Goal: Task Accomplishment & Management: Manage account settings

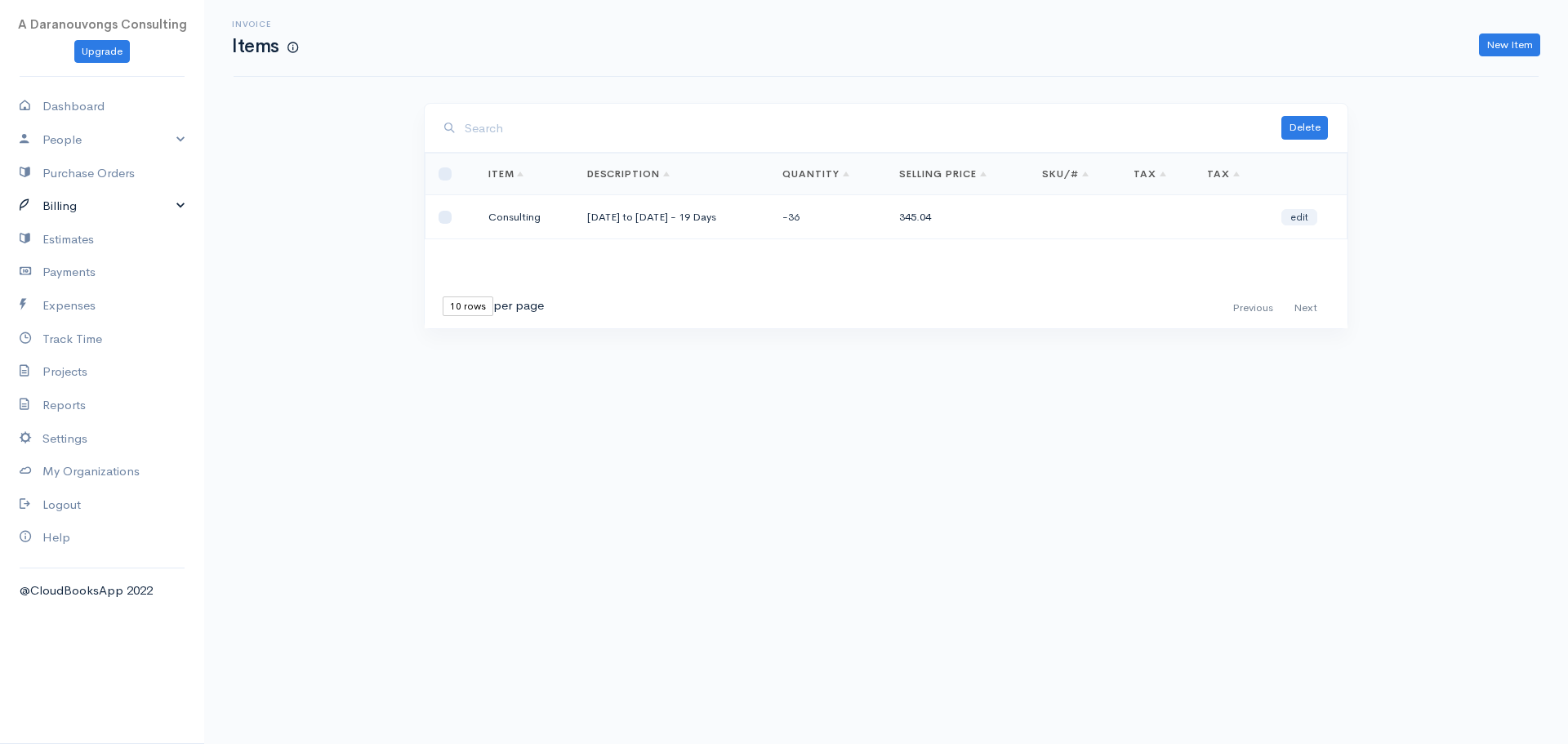
click at [70, 198] on link "Billing" at bounding box center [102, 206] width 205 height 34
click at [100, 235] on link "Invoice" at bounding box center [102, 237] width 205 height 29
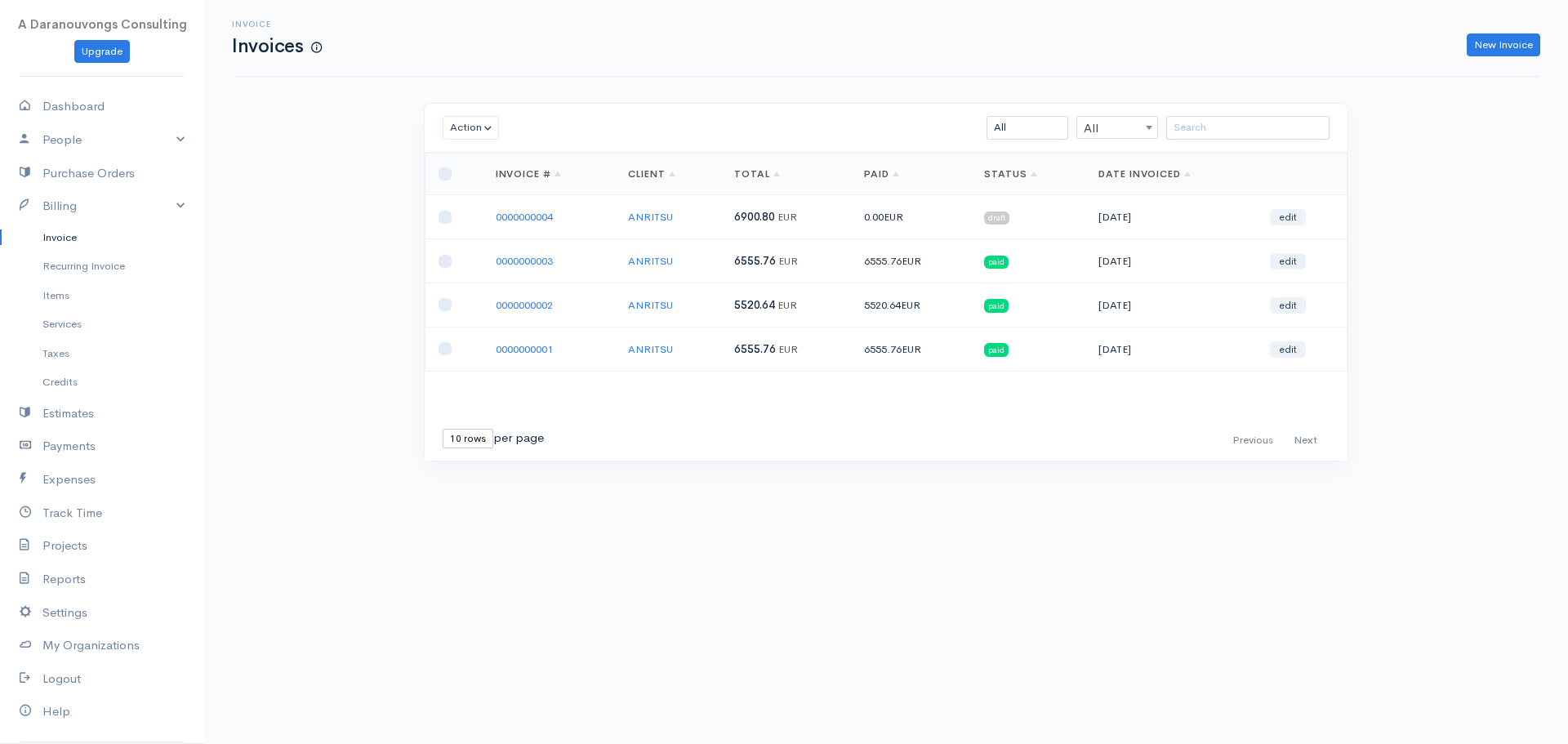
click at [1101, 222] on td "[DATE]" at bounding box center [1170, 217] width 172 height 44
click at [540, 221] on link "0000000004" at bounding box center [524, 217] width 57 height 14
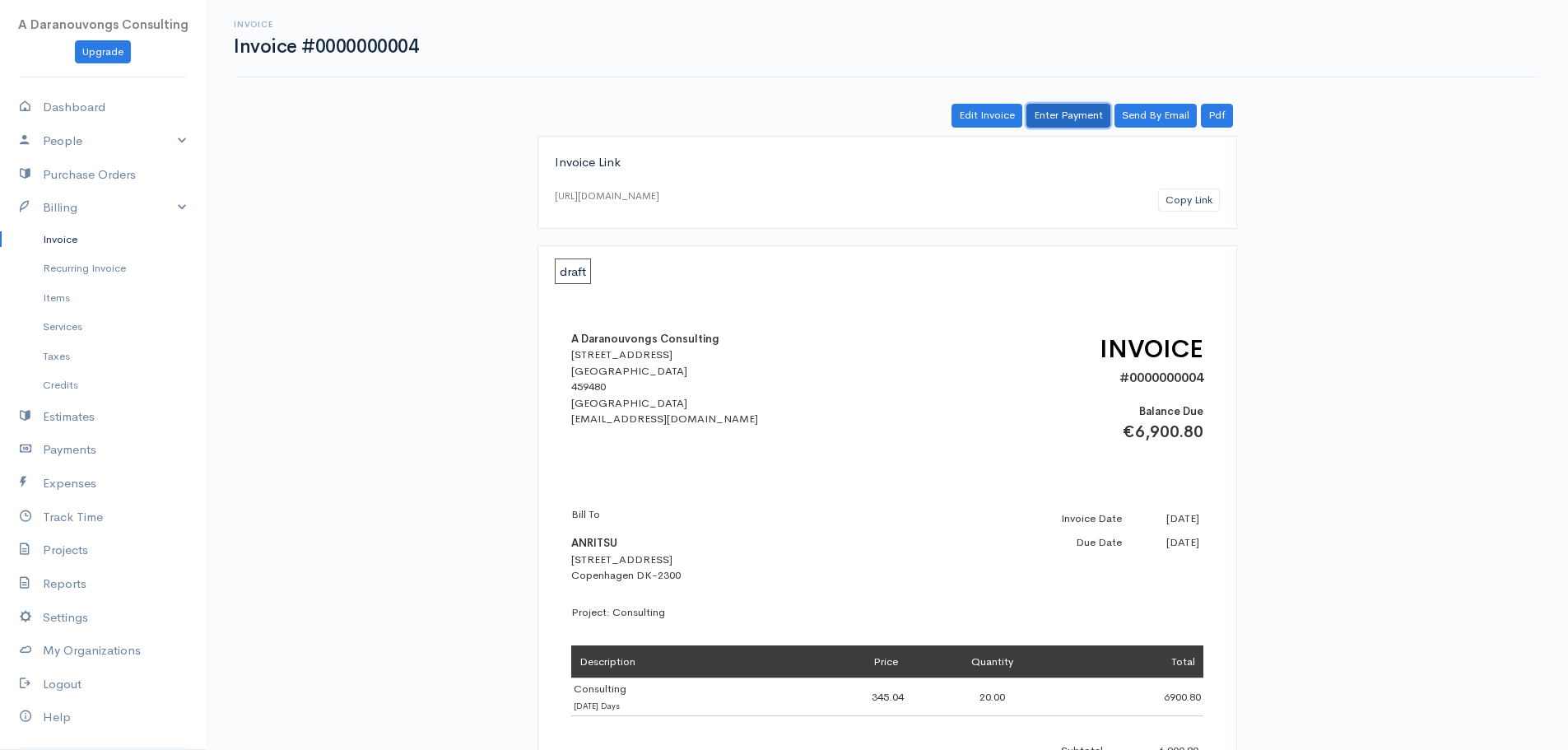
click at [1066, 121] on link "Enter Payment" at bounding box center [1068, 115] width 84 height 24
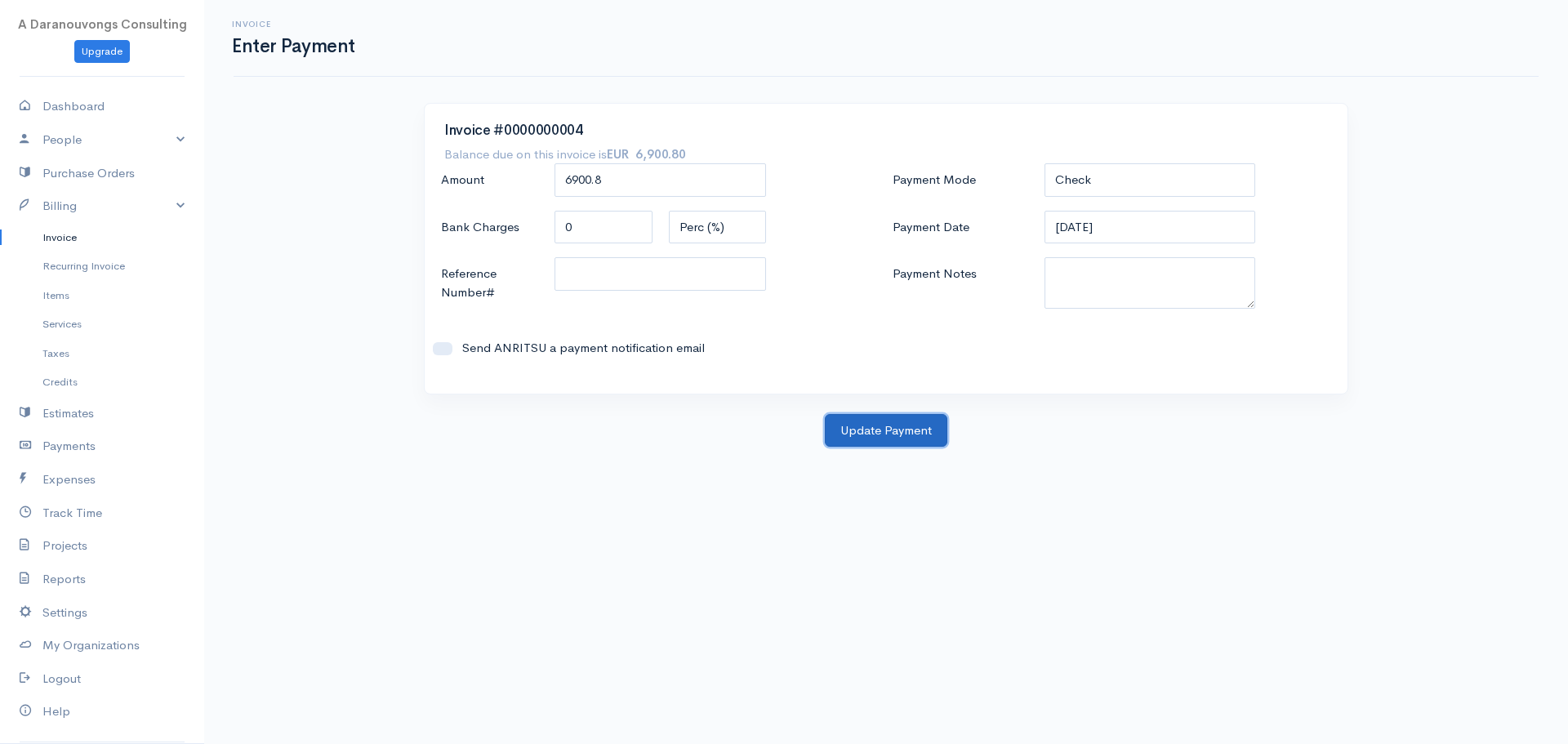
click at [895, 428] on button "Update Payment" at bounding box center [886, 431] width 123 height 34
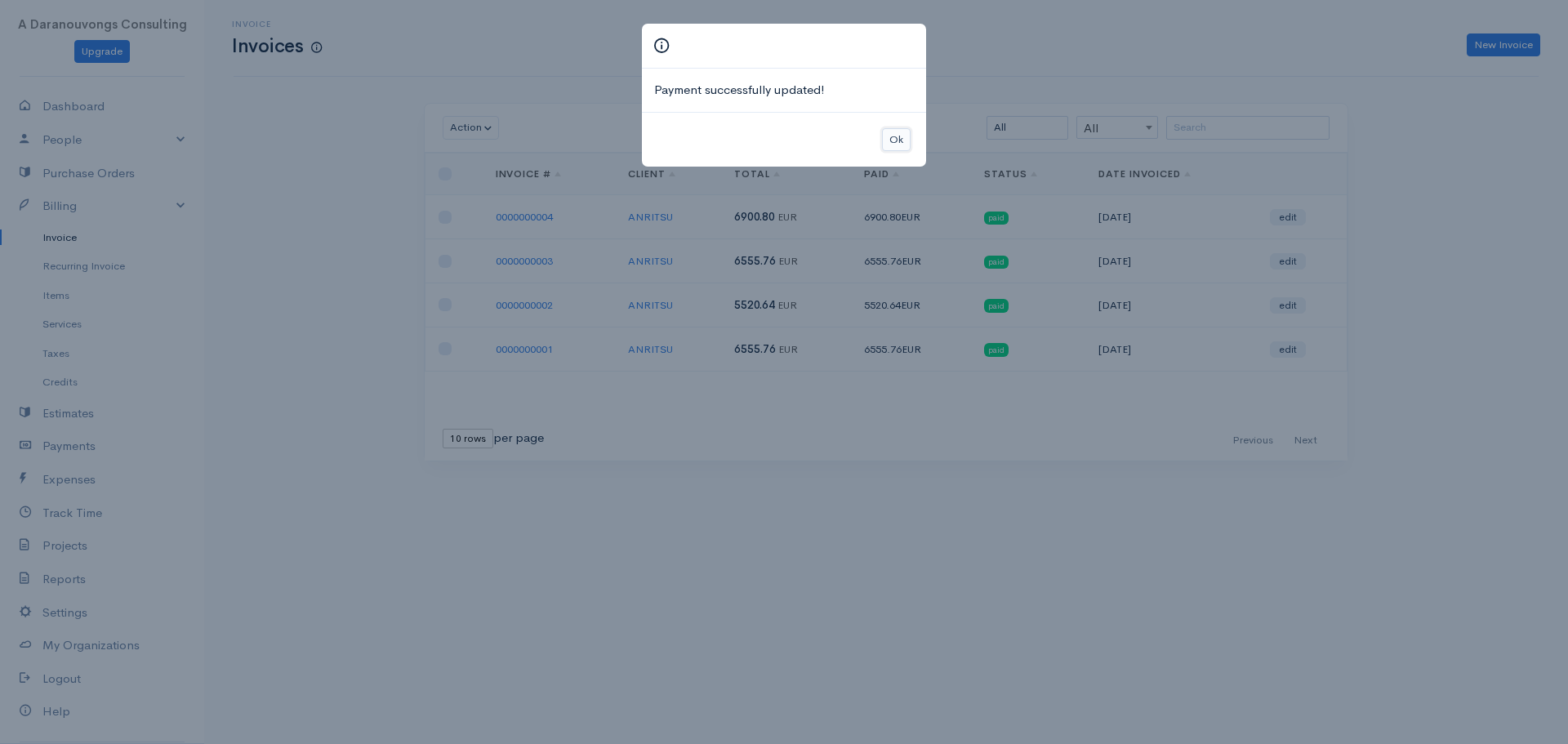
click at [895, 140] on button "Ok" at bounding box center [896, 140] width 28 height 23
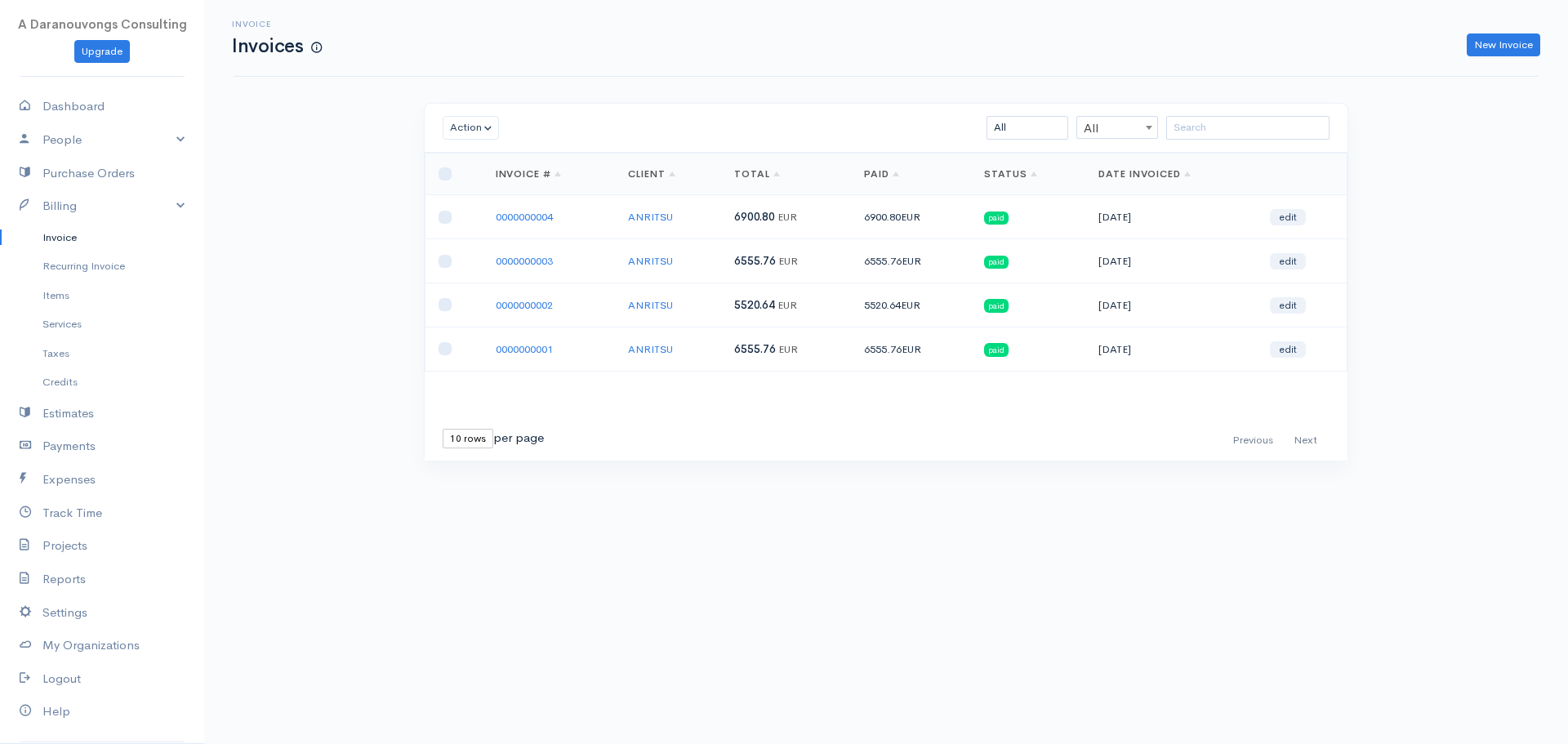
click at [752, 480] on div "Action Archive Delete Download PDF Send [PERSON_NAME] as Sent Mark Un-Sent Ente…" at bounding box center [886, 312] width 940 height 418
click at [776, 466] on div "Action Archive Delete Download PDF Send [PERSON_NAME] as Sent Mark Un-Sent Ente…" at bounding box center [886, 292] width 940 height 378
click at [723, 458] on div "First Previous Next Last 10 rows 25 rows 50 rows per page" at bounding box center [885, 440] width 922 height 40
click at [88, 301] on link "Items" at bounding box center [102, 295] width 205 height 29
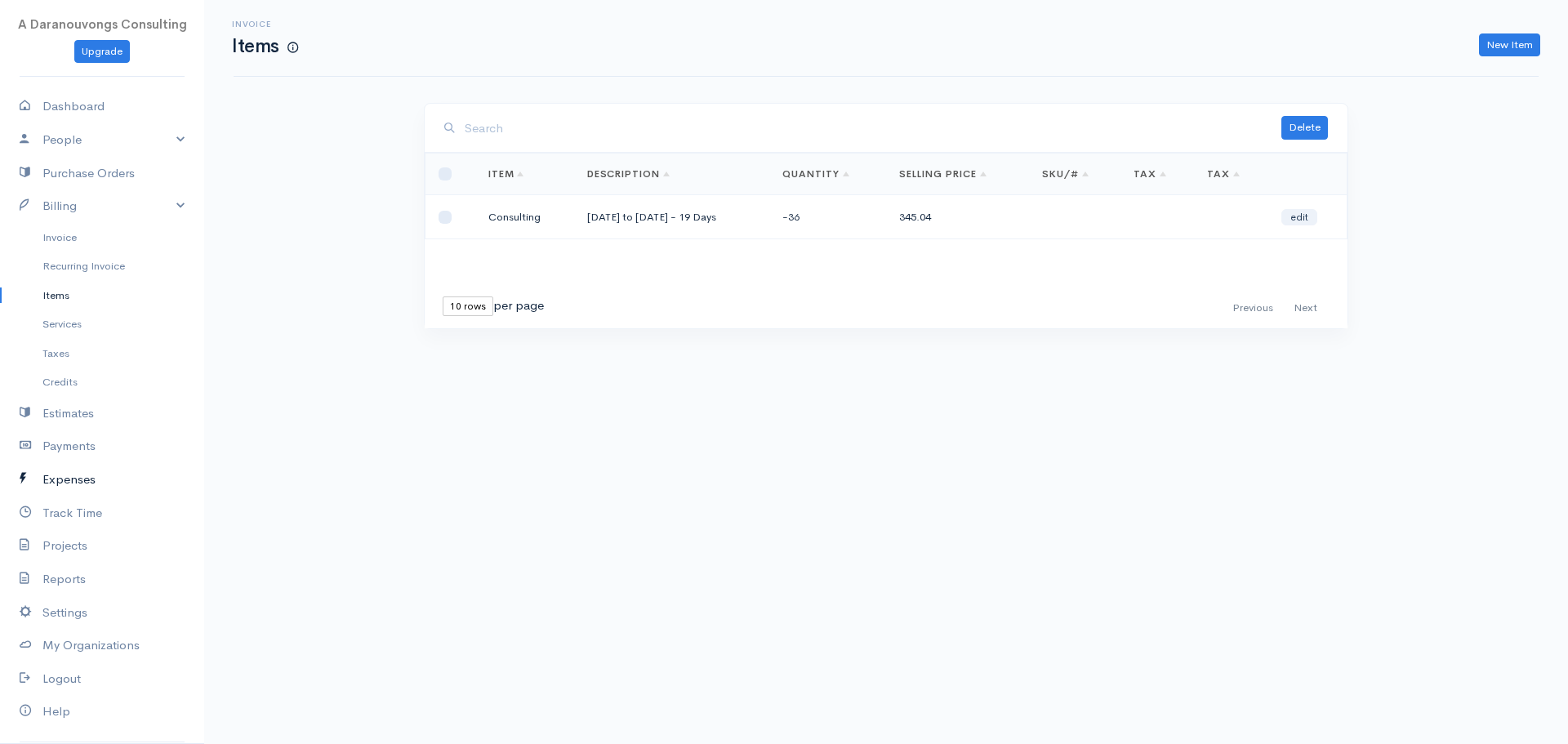
click at [78, 475] on link "Expenses" at bounding box center [102, 479] width 205 height 34
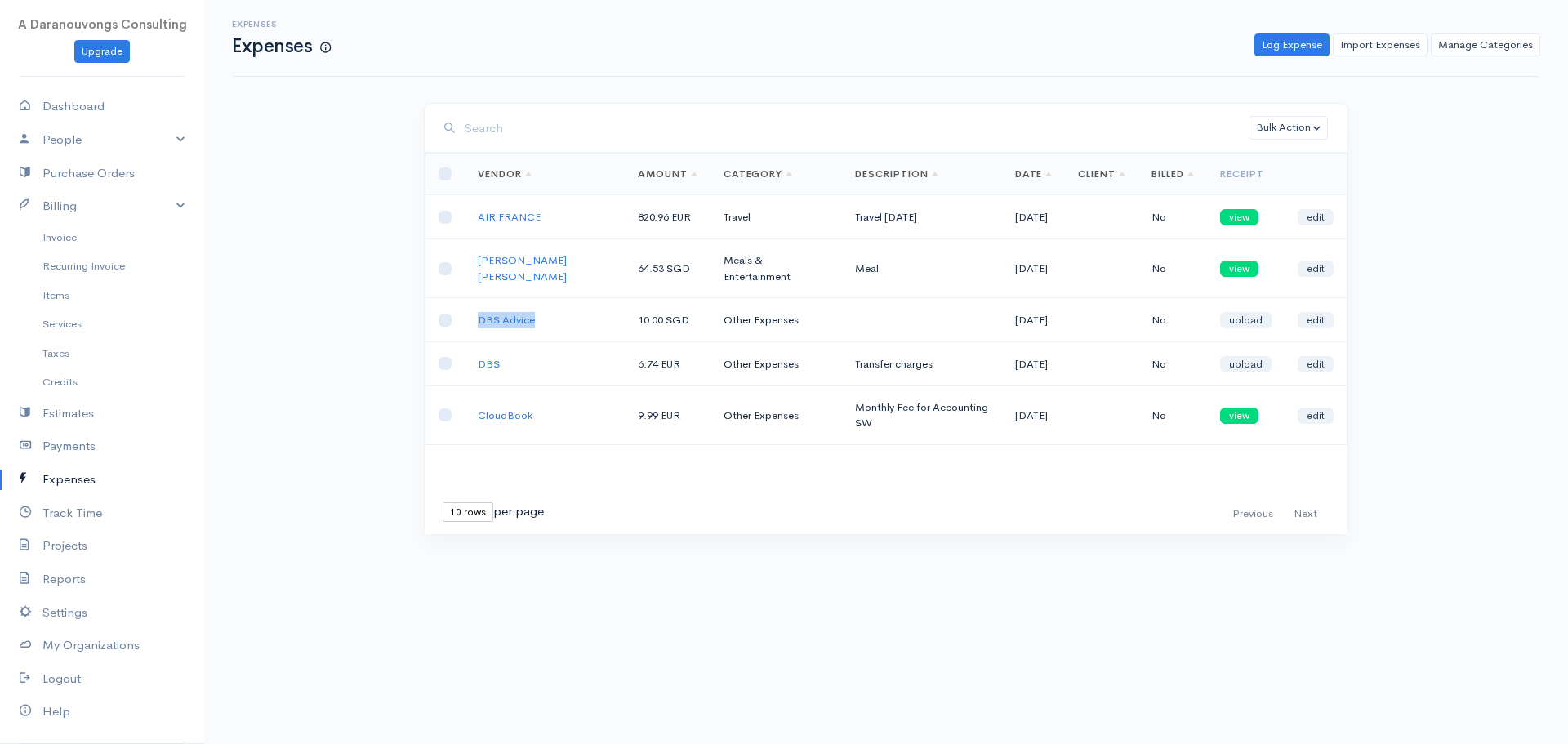
drag, startPoint x: 550, startPoint y: 322, endPoint x: 467, endPoint y: 322, distance: 83.0
click at [467, 322] on td "DBS Advice" at bounding box center [544, 320] width 160 height 44
copy link "DBS Advice"
click at [1292, 42] on link "Log Expense" at bounding box center [1291, 45] width 75 height 23
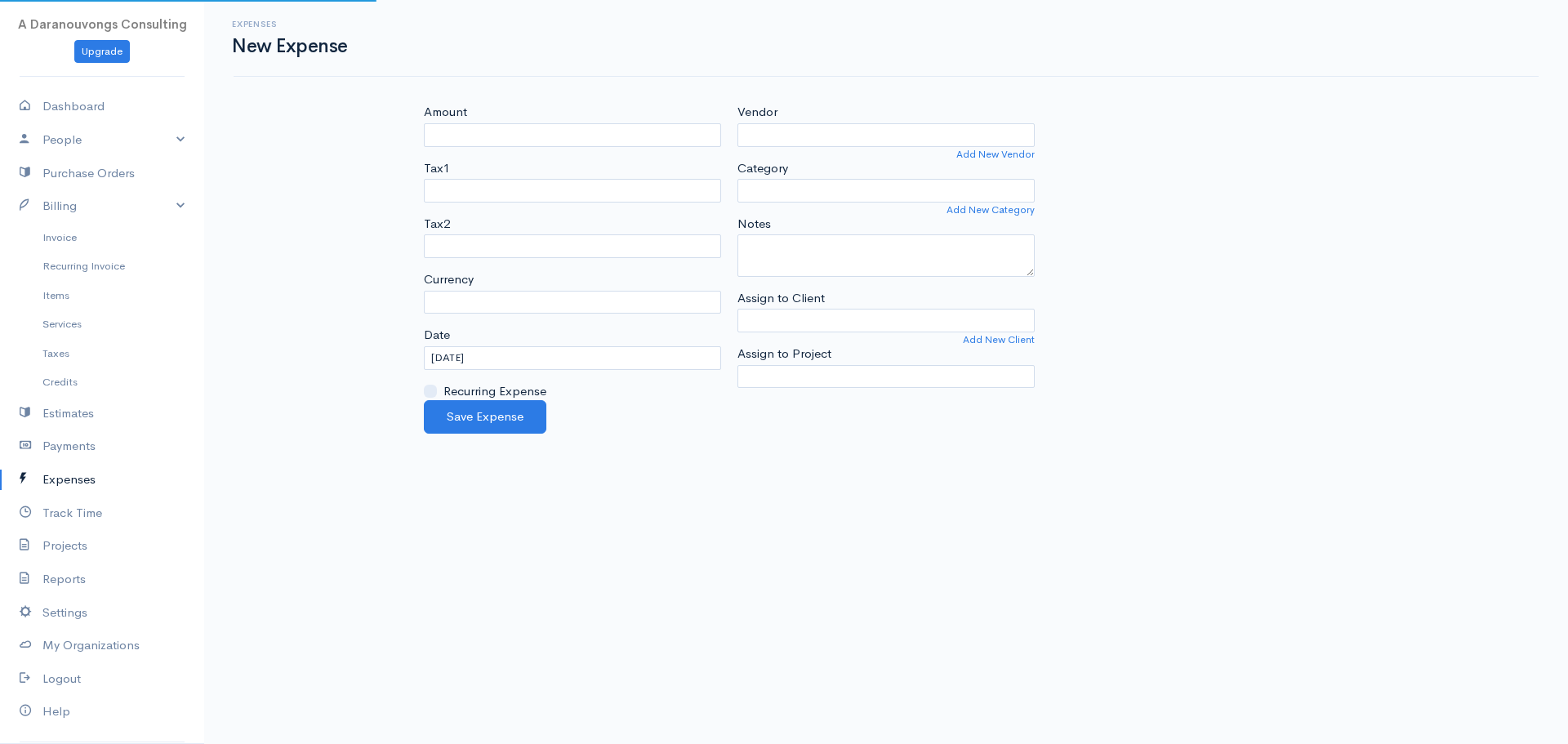
select select "EUR"
click at [505, 140] on input "Amount" at bounding box center [572, 134] width 297 height 23
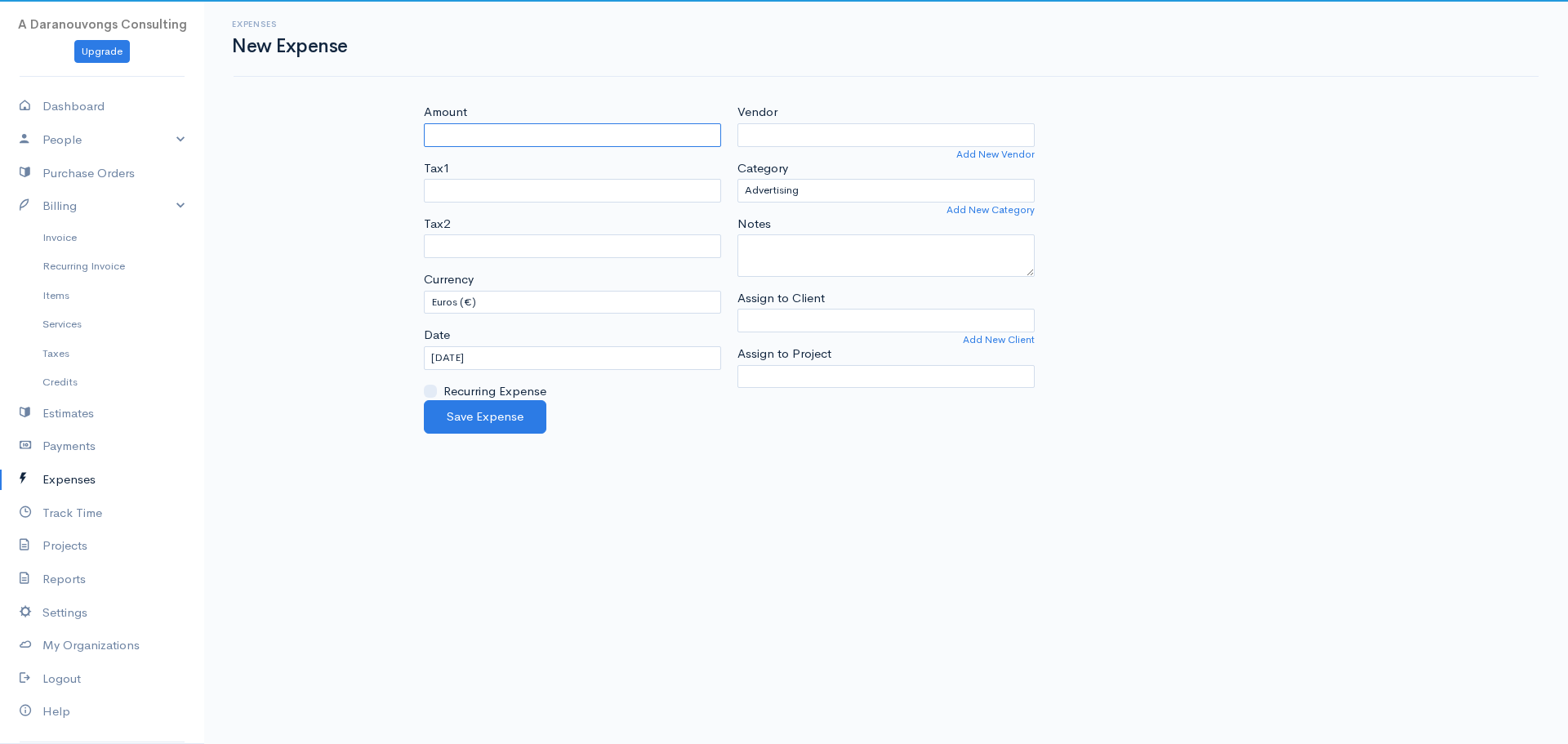
type input "10"
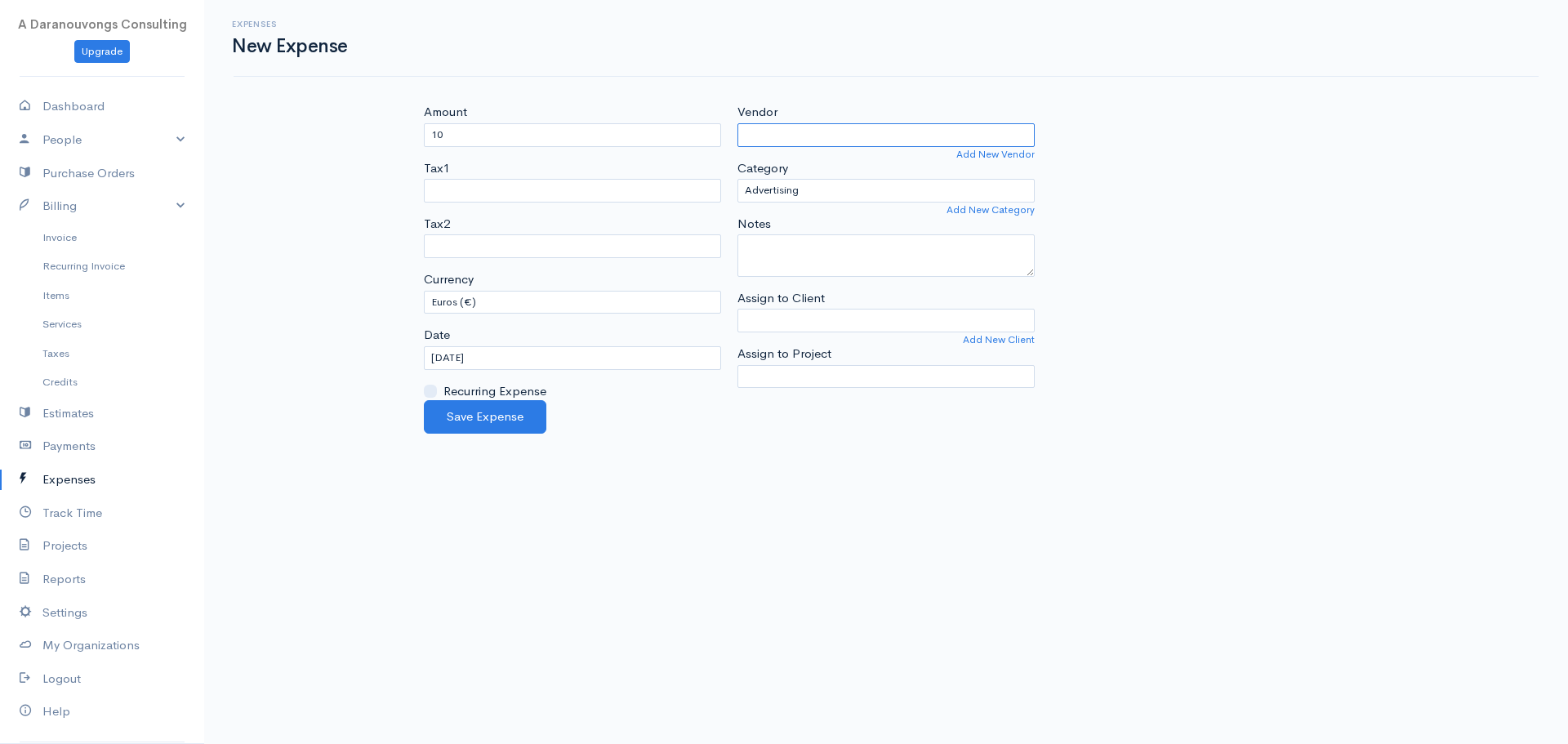
click at [804, 129] on input "Vendor" at bounding box center [886, 134] width 297 height 23
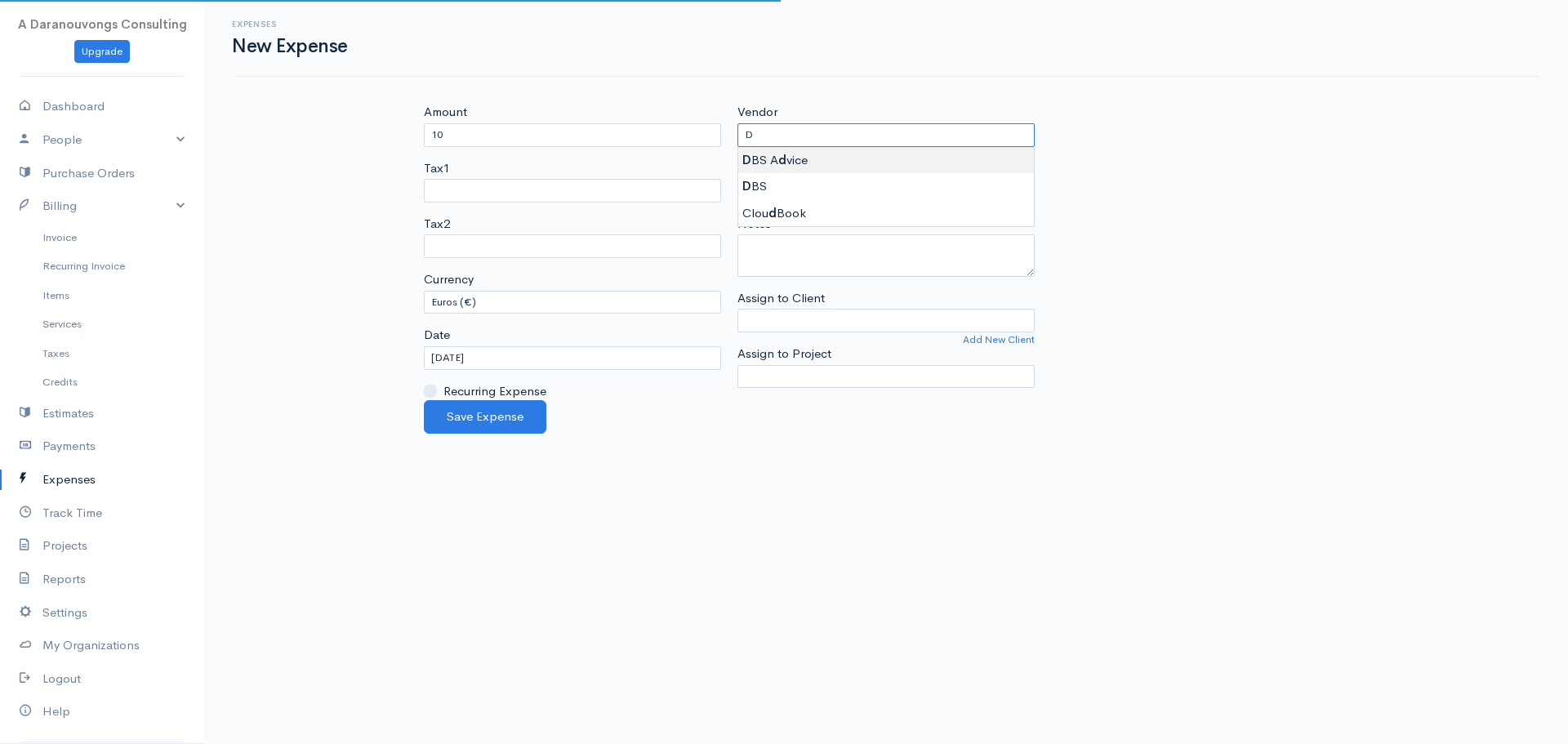
type input "DBS Advice"
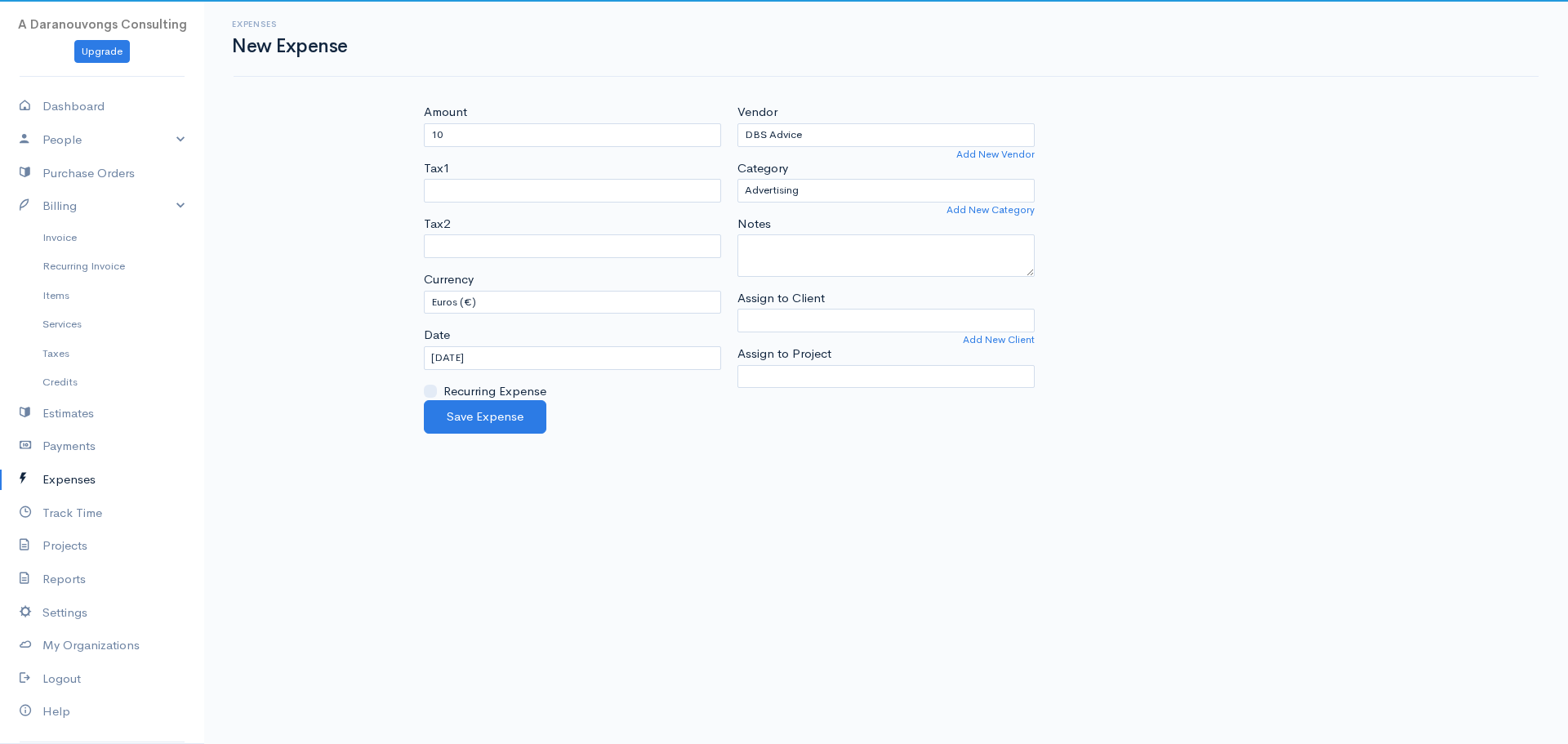
click at [790, 166] on body "A Daranouvongs Consulting Upgrade Dashboard People Clients Vendors Staff Users …" at bounding box center [784, 372] width 1568 height 744
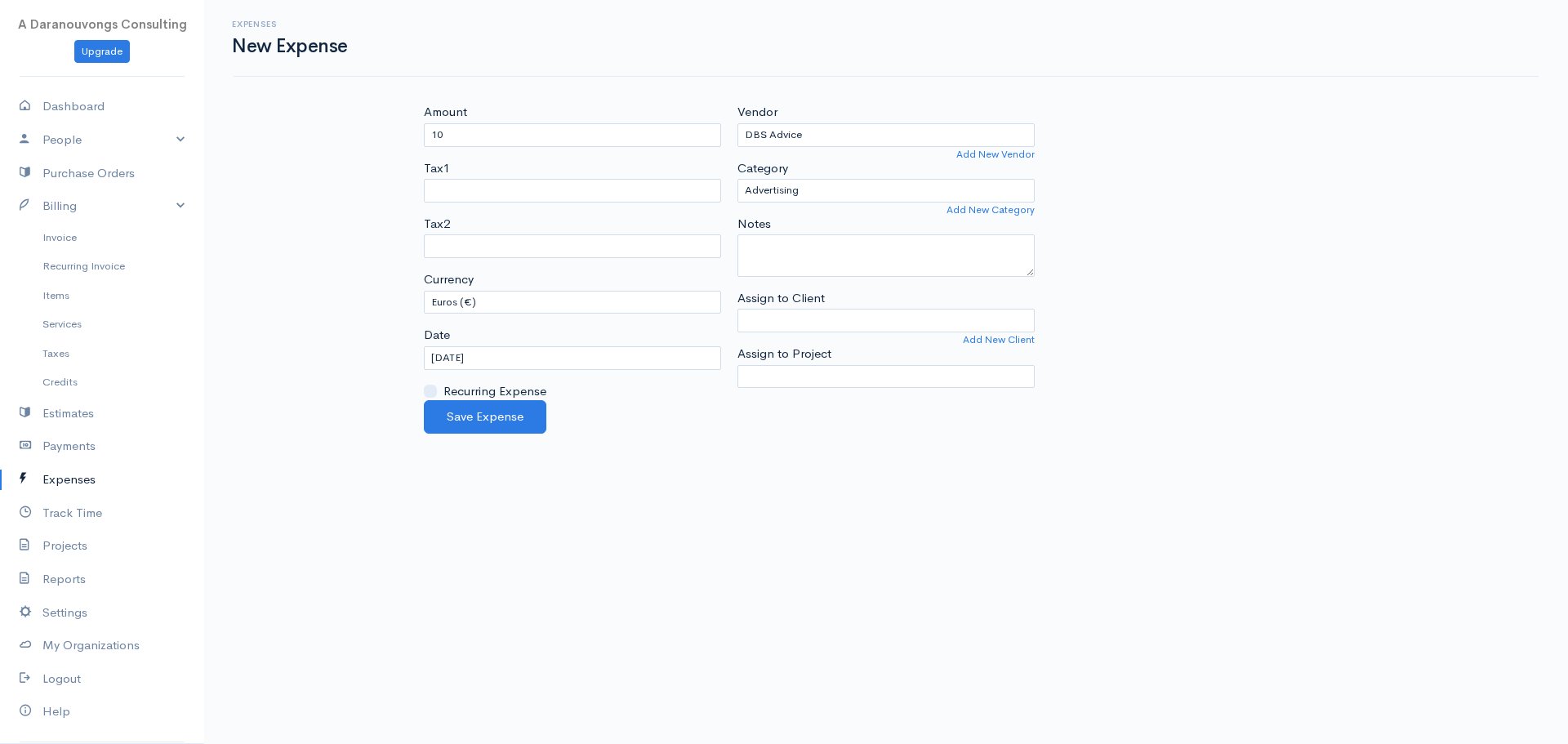
click at [671, 457] on body "A Daranouvongs Consulting Upgrade Dashboard People Clients Vendors Staff Users …" at bounding box center [784, 372] width 1568 height 744
click at [540, 311] on select "U.S. Dollars ($) Canadian Dollars ($) British Pounds Sterling (£) Euros (€) Aus…" at bounding box center [572, 302] width 297 height 23
select select "SGD"
click at [424, 291] on select "U.S. Dollars ($) Canadian Dollars ($) British Pounds Sterling (£) Euros (€) Aus…" at bounding box center [572, 302] width 297 height 23
click at [920, 522] on body "A Daranouvongs Consulting Upgrade Dashboard People Clients Vendors Staff Users …" at bounding box center [784, 372] width 1568 height 744
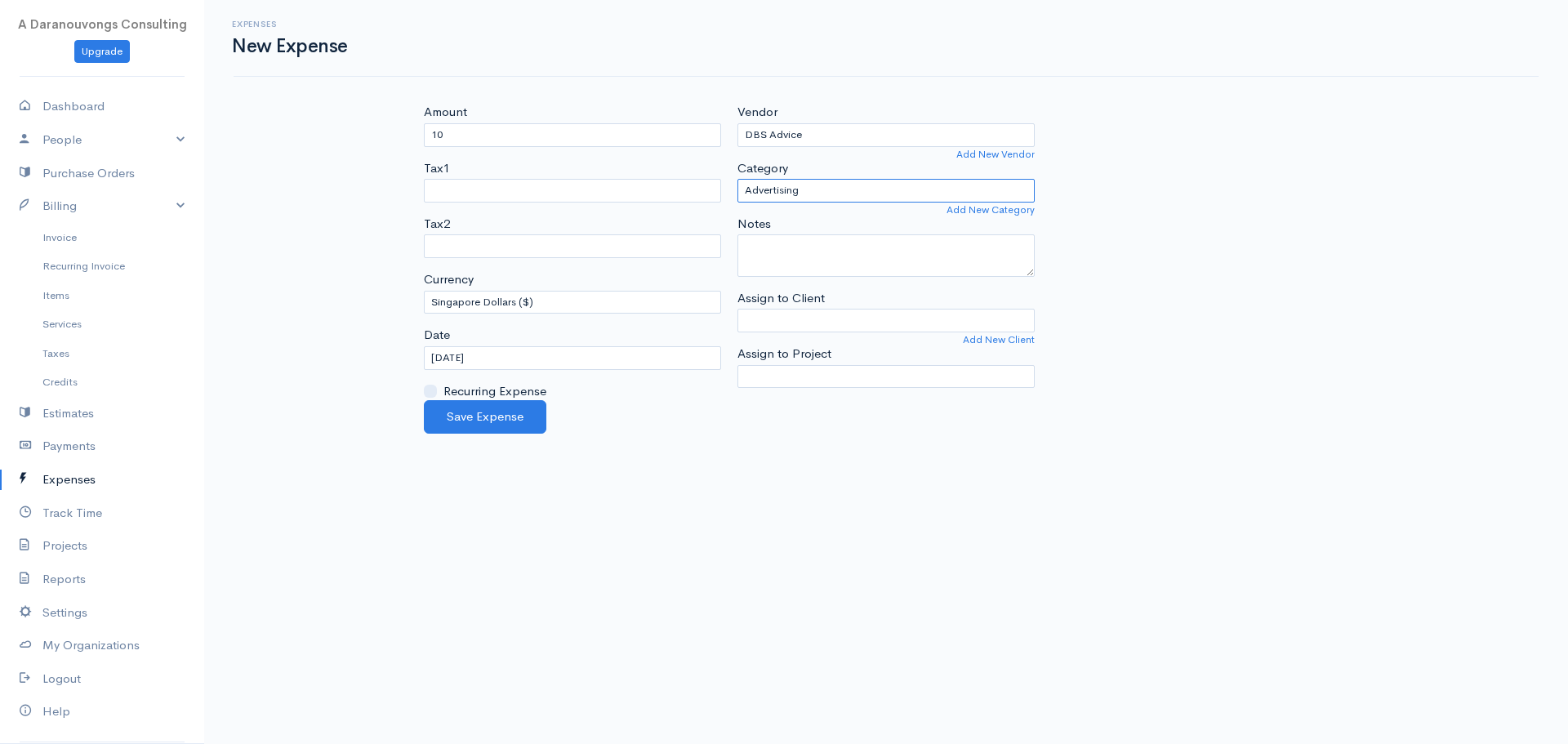
click at [826, 193] on select "Advertising Car & Truck Expenses Contractors Education Education and Training E…" at bounding box center [886, 190] width 297 height 23
select select "Utilities"
click at [738, 179] on select "Advertising Car & Truck Expenses Contractors Education Education and Training E…" at bounding box center [886, 190] width 297 height 23
click at [849, 503] on body "A Daranouvongs Consulting Upgrade Dashboard People Clients Vendors Staff Users …" at bounding box center [784, 372] width 1568 height 744
click at [519, 430] on button "Save Expense" at bounding box center [485, 417] width 123 height 34
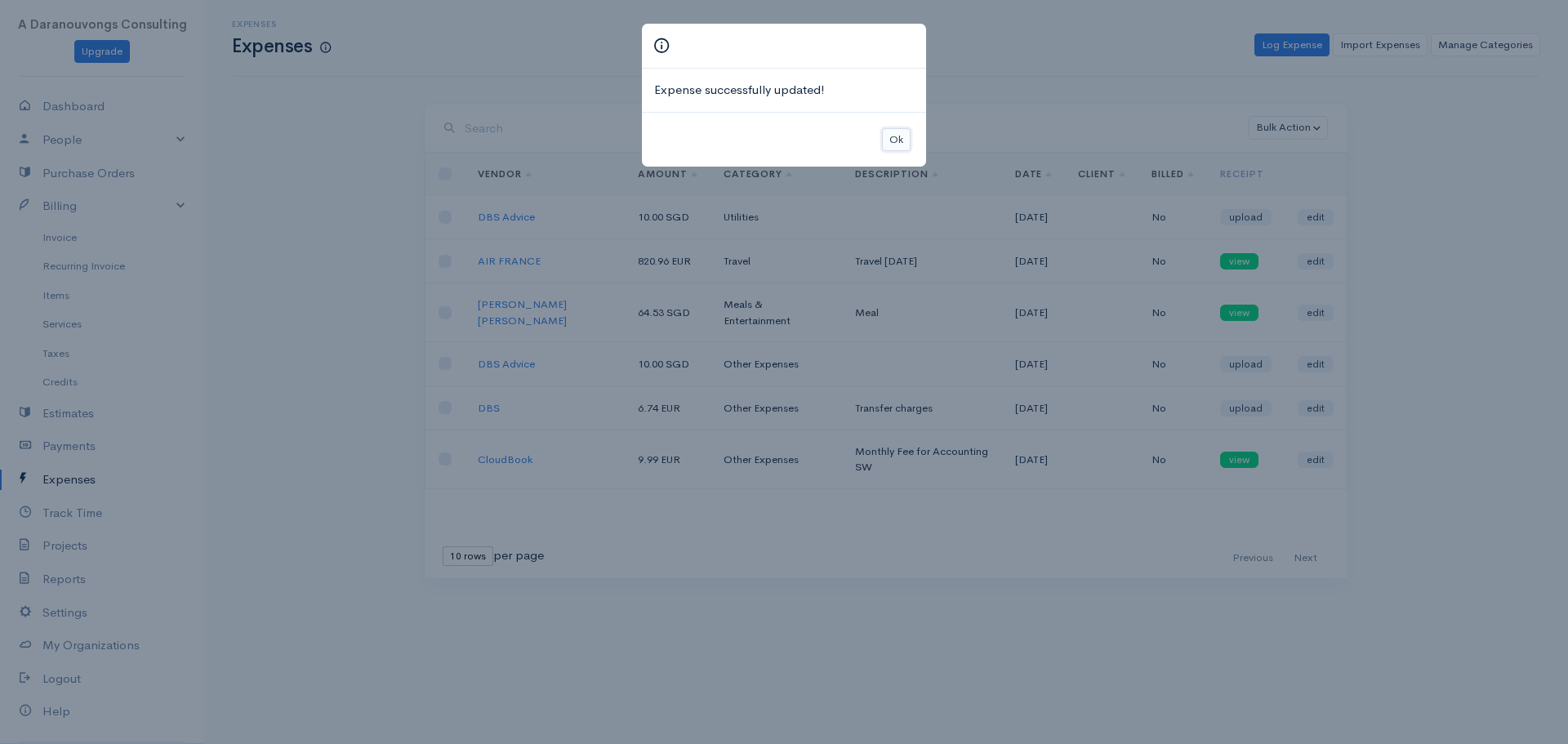
click at [891, 129] on button "Ok" at bounding box center [896, 140] width 28 height 23
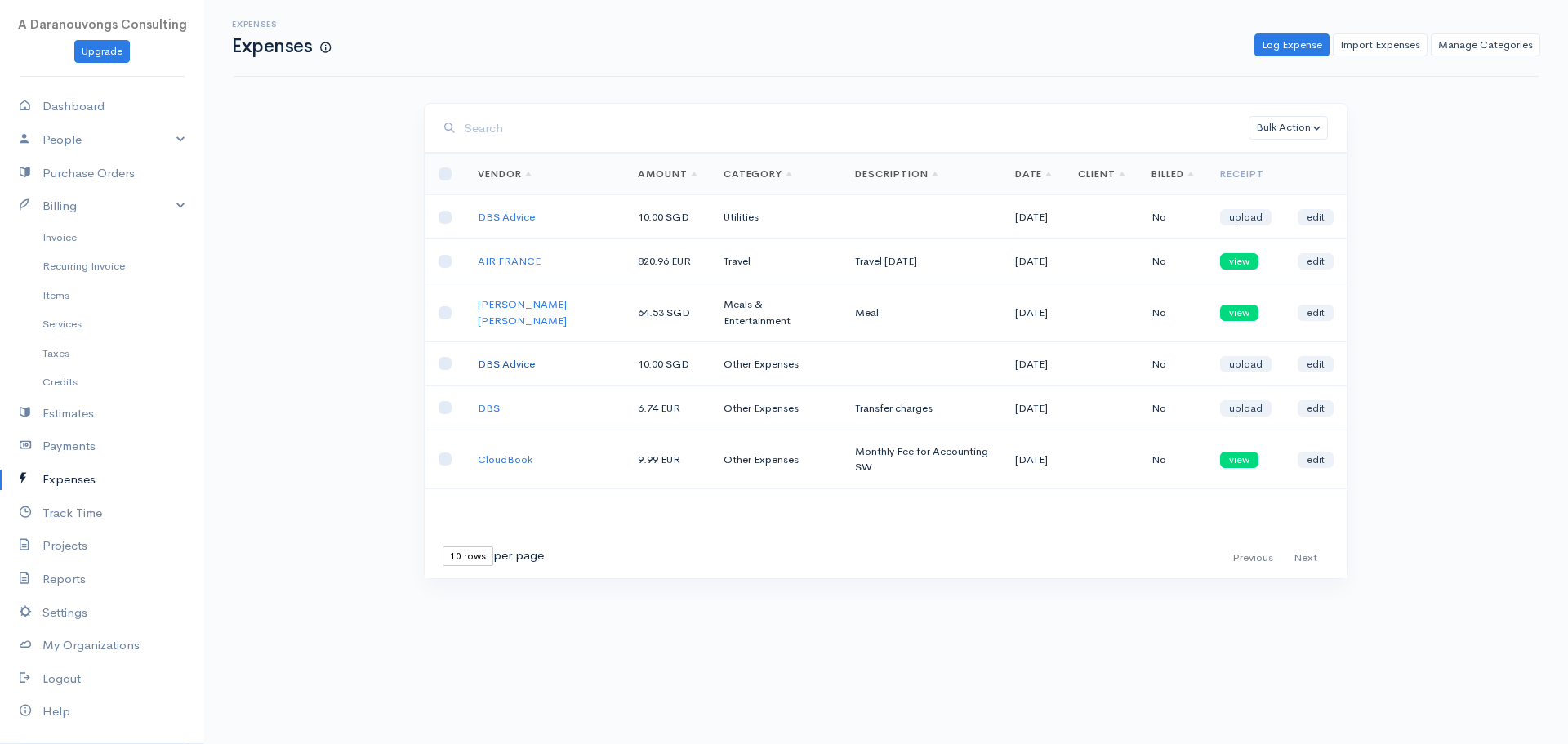
click at [513, 366] on link "DBS Advice" at bounding box center [506, 363] width 57 height 14
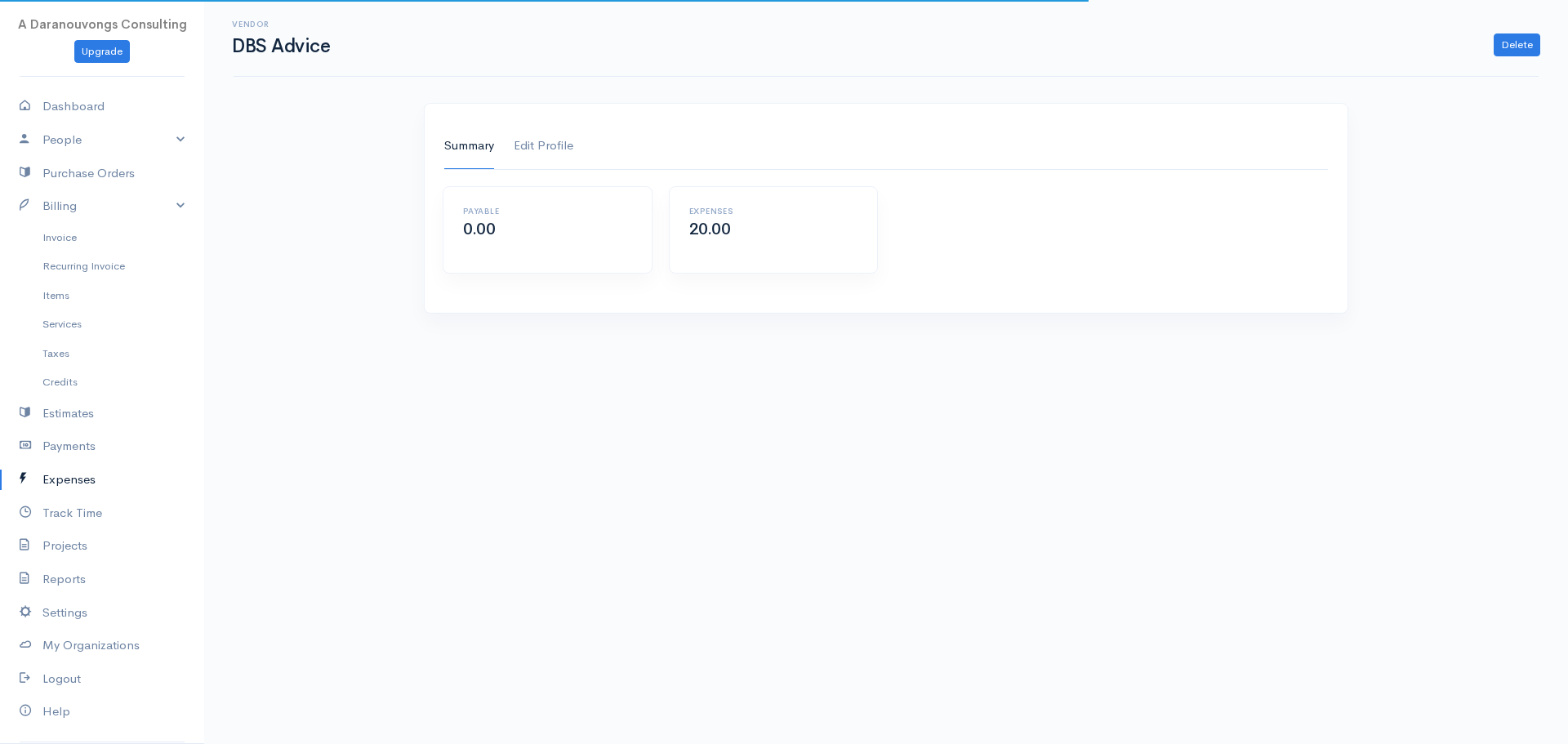
click at [540, 144] on link "Edit Profile" at bounding box center [543, 145] width 60 height 46
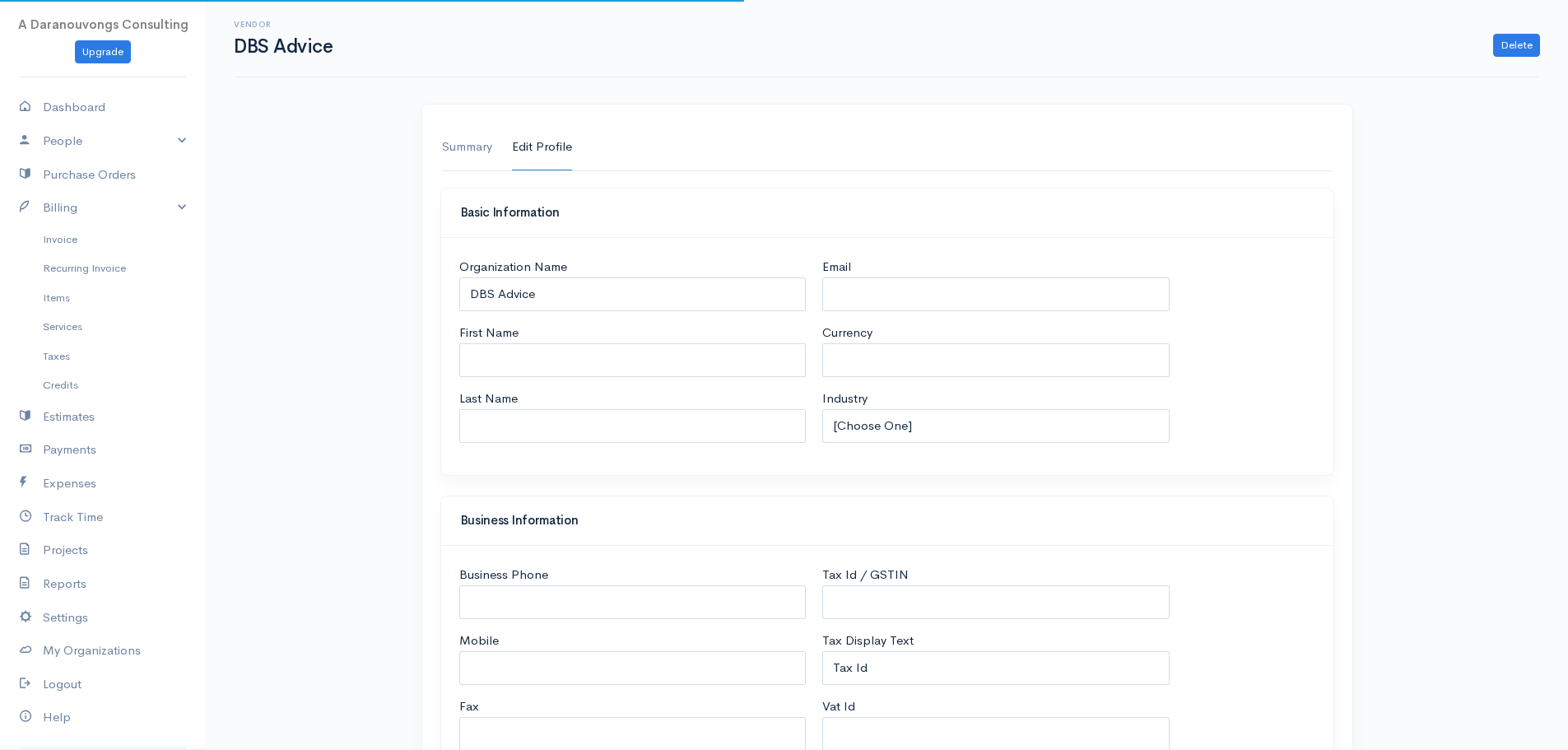
select select "USD"
click at [482, 145] on link "Summary" at bounding box center [466, 147] width 50 height 46
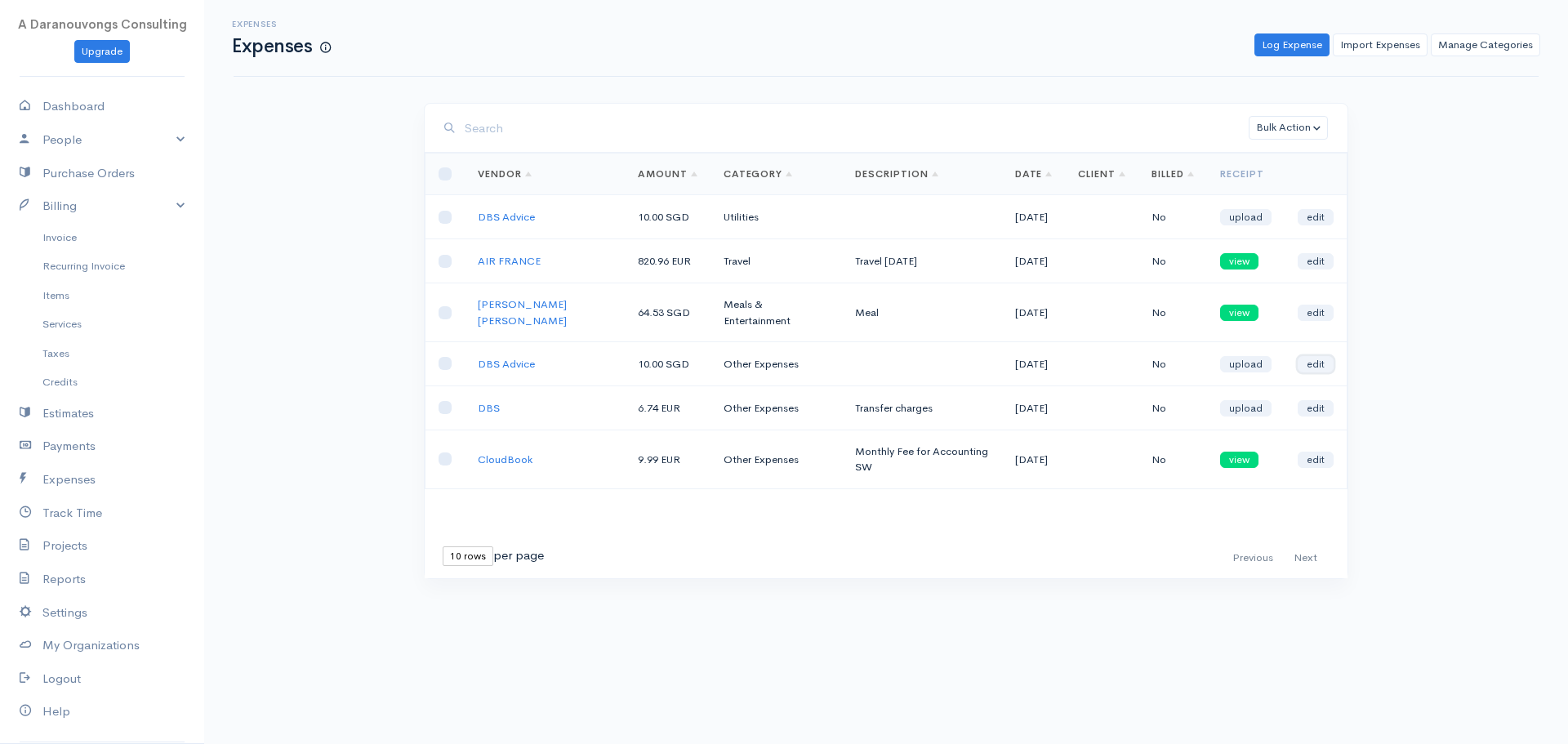
click at [1317, 365] on link "edit" at bounding box center [1316, 363] width 36 height 16
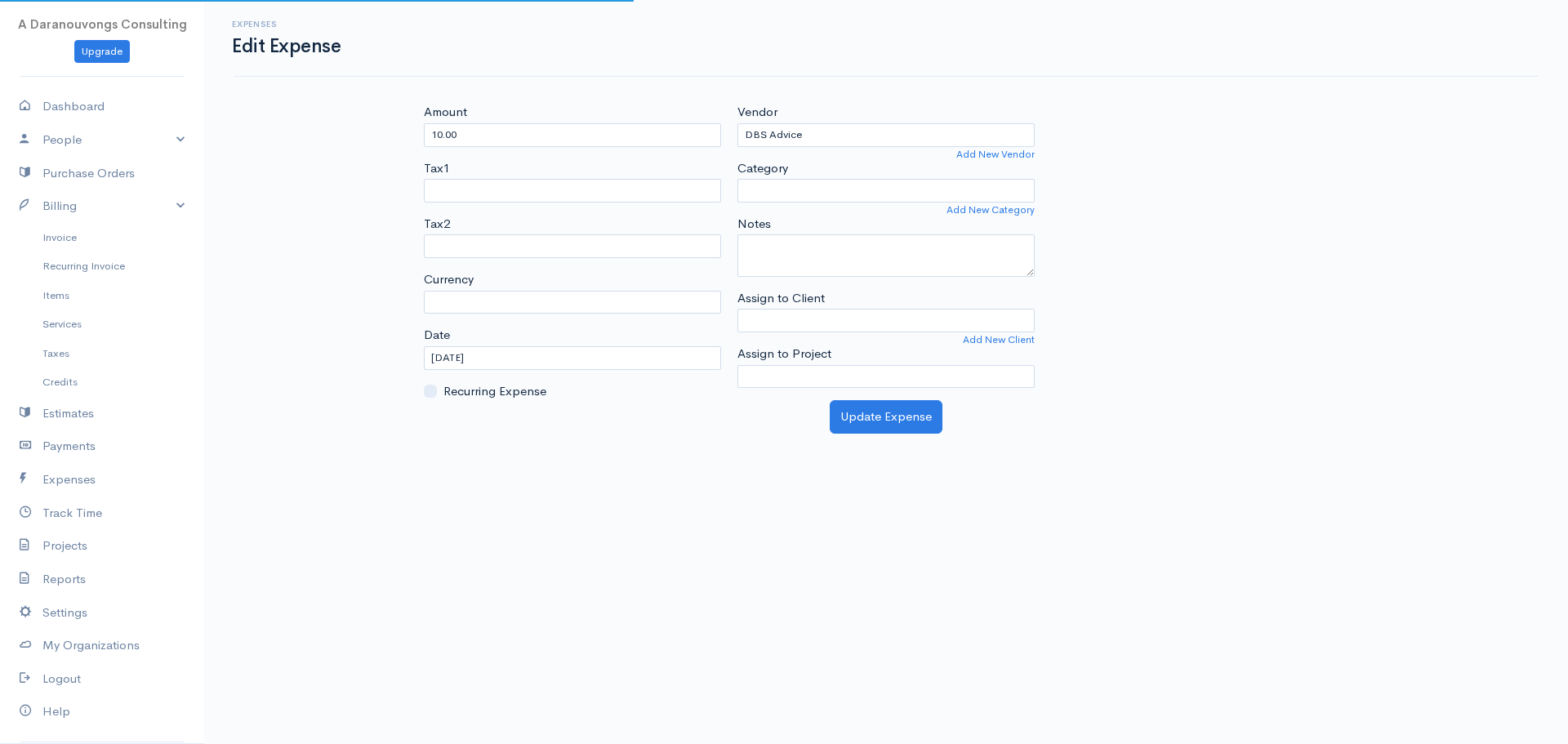
select select "SGD"
select select "Other Expenses"
select select
click at [683, 543] on body "A Daranouvongs Consulting Upgrade Dashboard People Clients Vendors Staff Users …" at bounding box center [784, 372] width 1568 height 744
drag, startPoint x: 682, startPoint y: 555, endPoint x: 648, endPoint y: 521, distance: 48.1
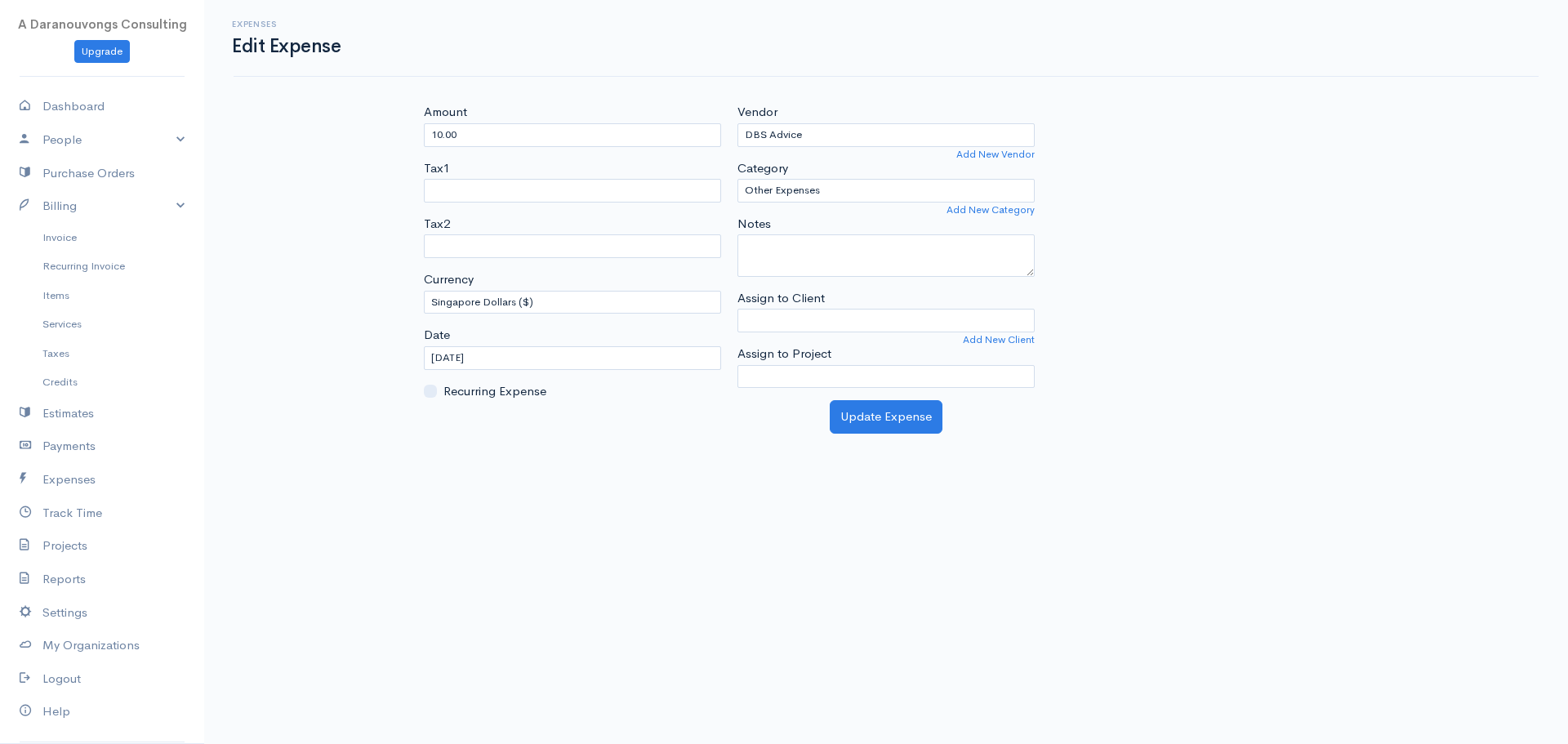
click at [682, 551] on body "A Daranouvongs Consulting Upgrade Dashboard People Clients Vendors Staff Users …" at bounding box center [784, 372] width 1568 height 744
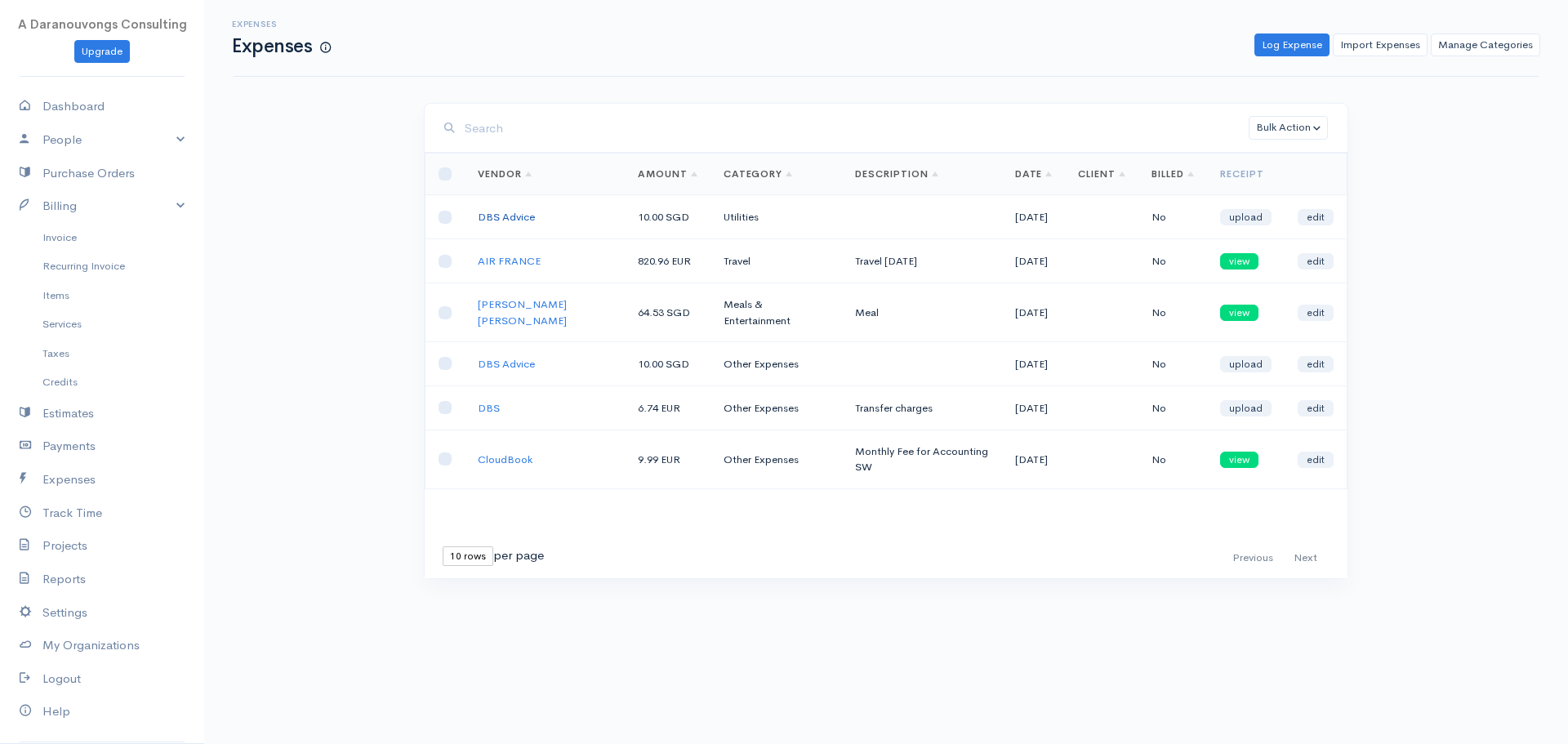
click at [510, 220] on link "DBS Advice" at bounding box center [506, 217] width 57 height 14
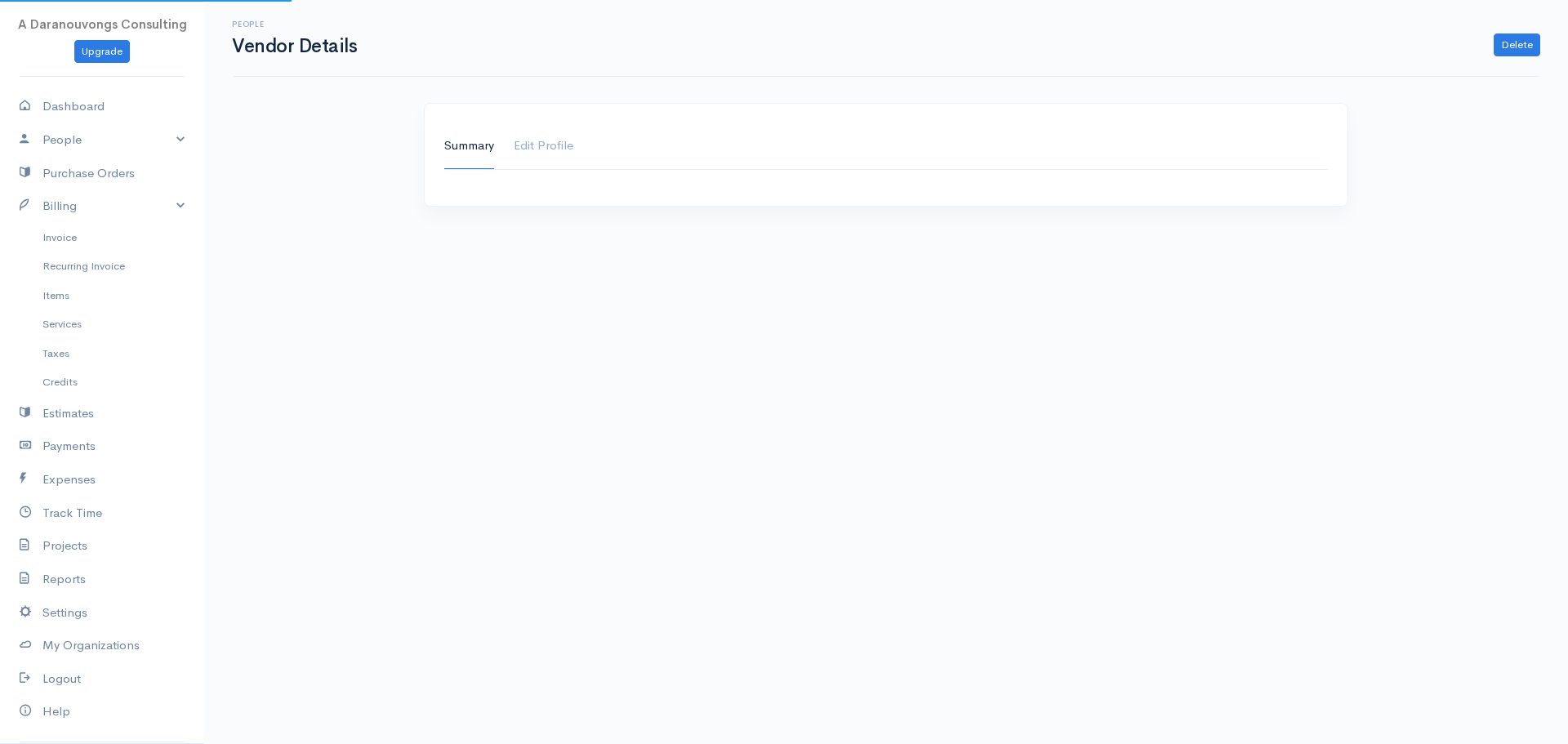
click at [510, 220] on div "Summary Edit Profile" at bounding box center [886, 164] width 940 height 123
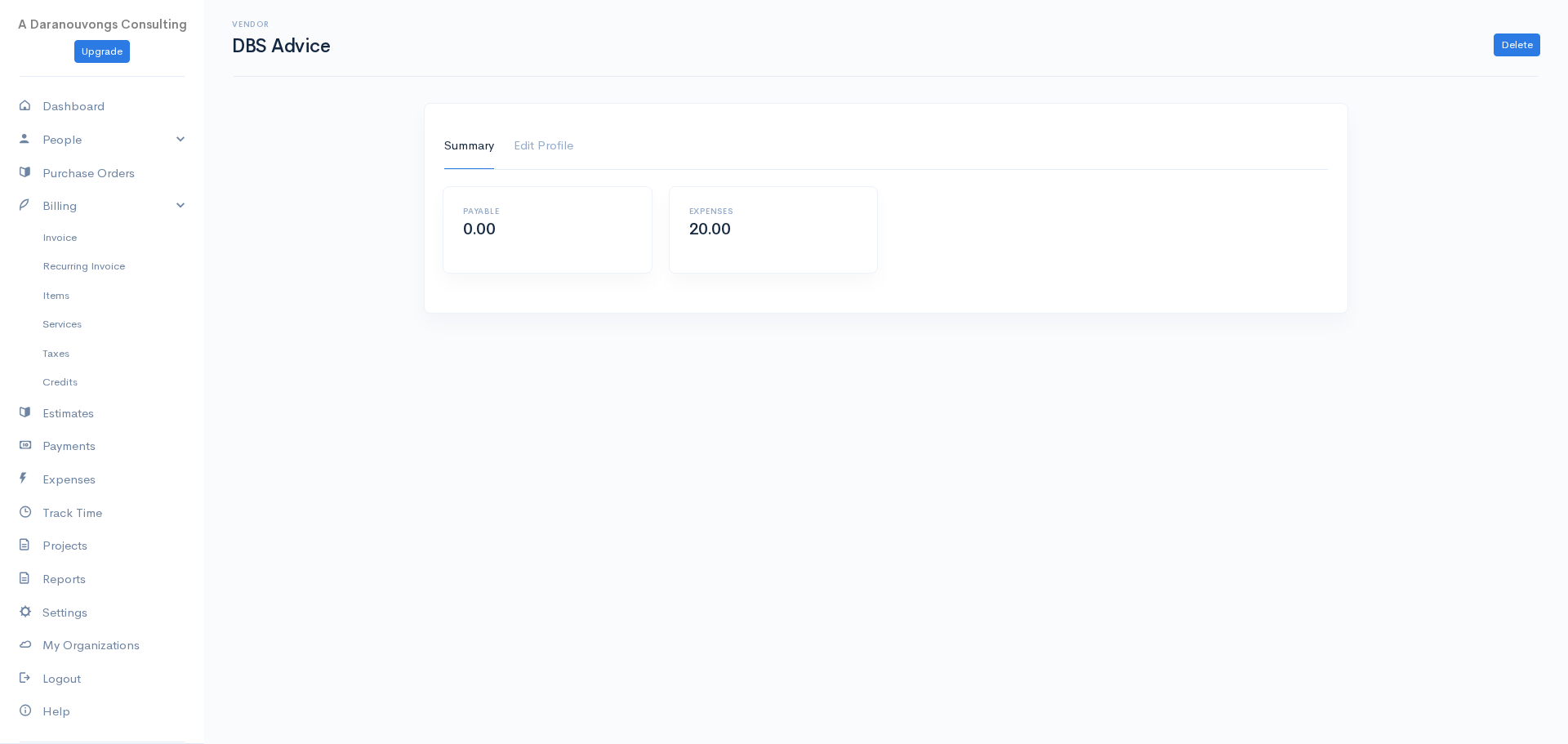
click at [616, 340] on body "A Daranouvongs Consulting Upgrade Dashboard People Clients Vendors Staff Users …" at bounding box center [784, 372] width 1568 height 744
